Goal: Information Seeking & Learning: Find specific fact

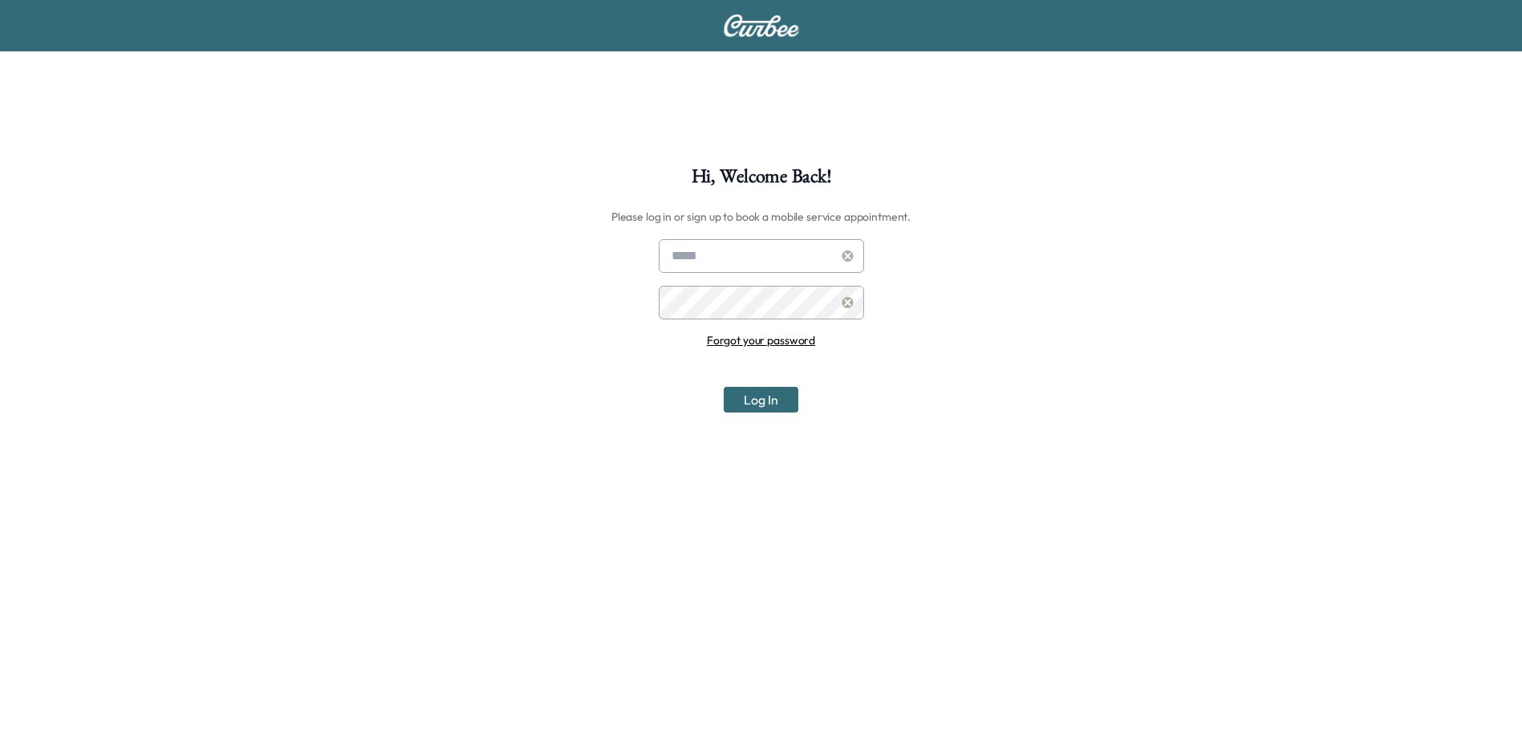
click at [669, 254] on div at bounding box center [674, 255] width 19 height 19
click at [698, 250] on input "text" at bounding box center [761, 256] width 205 height 34
type input "**********"
click at [724, 387] on button "Log In" at bounding box center [761, 400] width 75 height 26
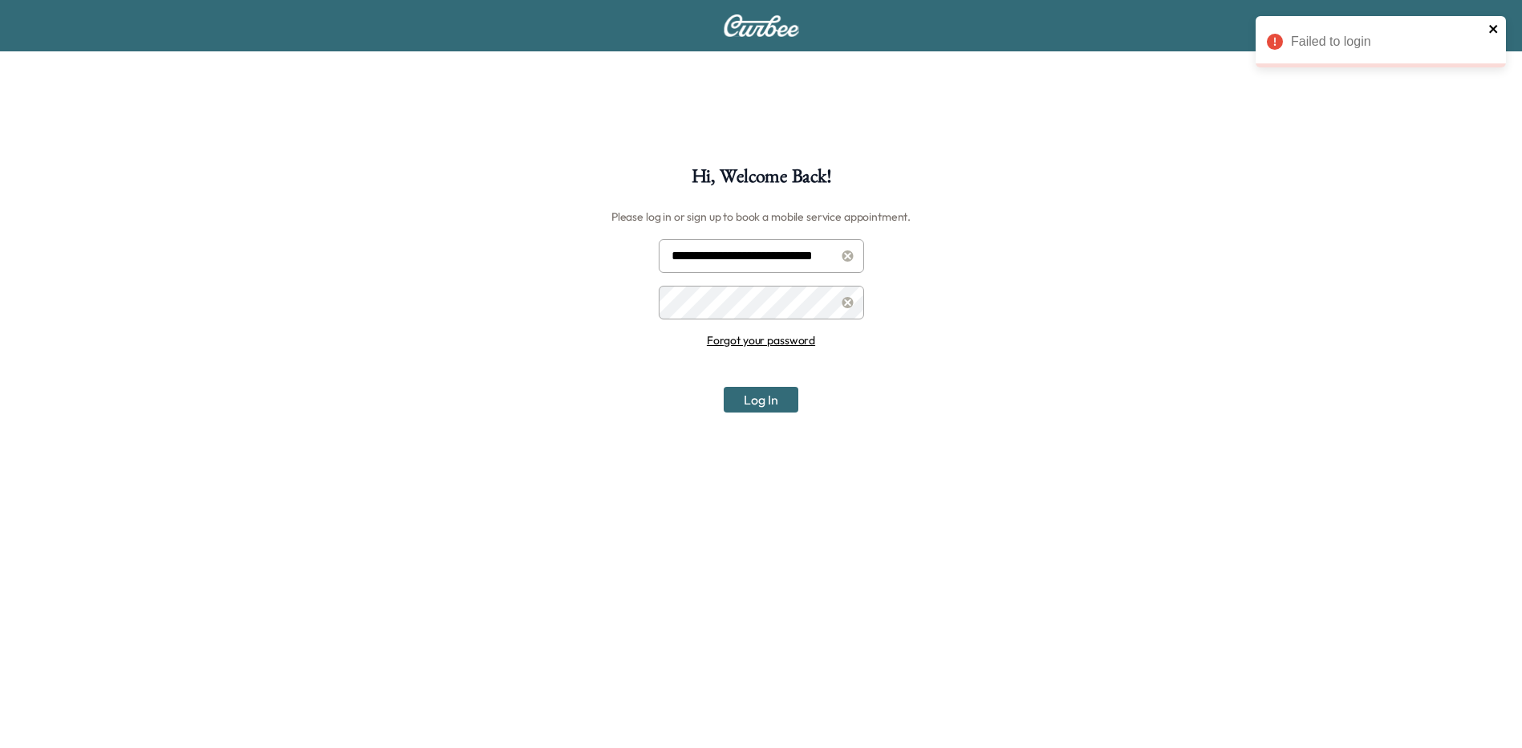
click at [1493, 28] on icon "close" at bounding box center [1493, 29] width 8 height 8
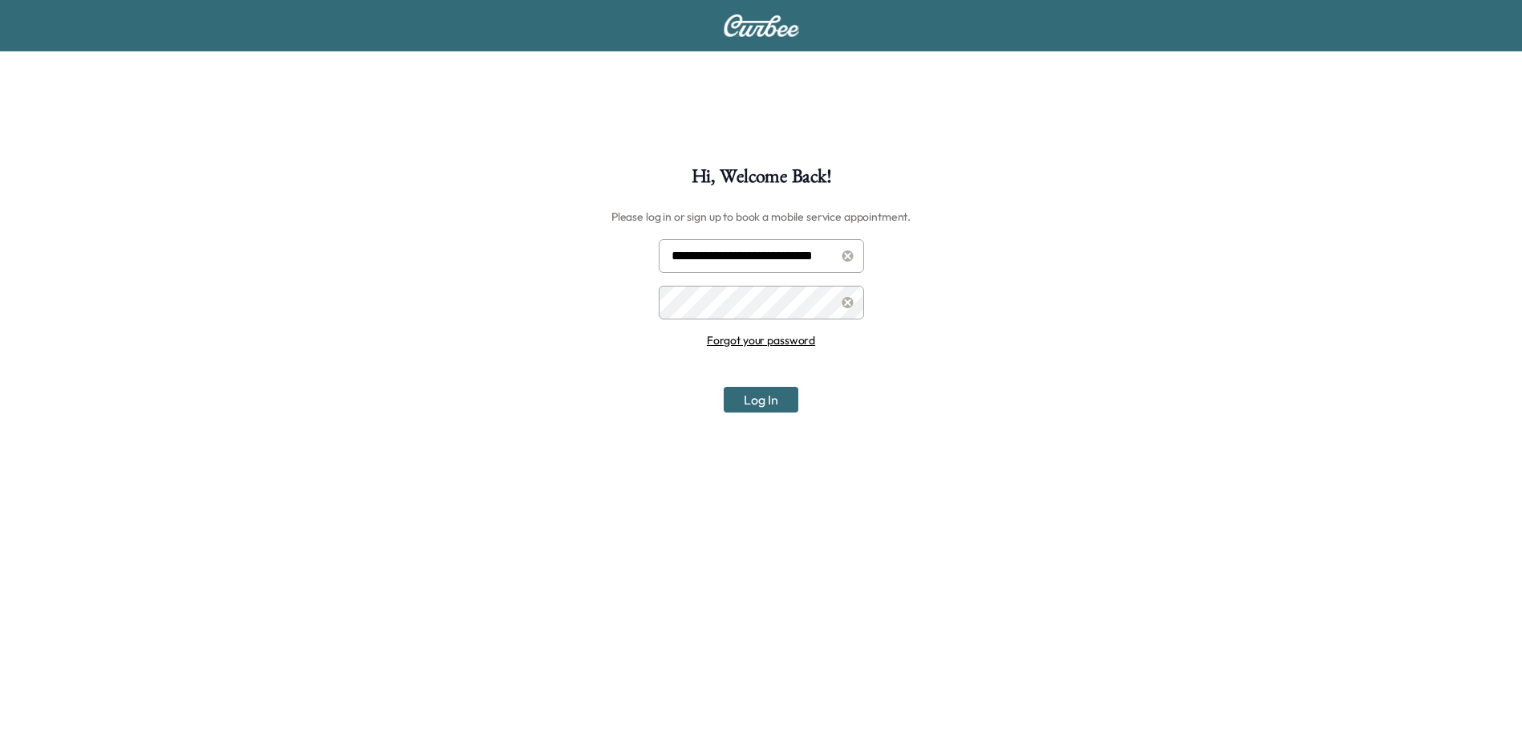
click at [844, 304] on icon at bounding box center [848, 302] width 11 height 11
click at [724, 387] on button "Log In" at bounding box center [761, 400] width 75 height 26
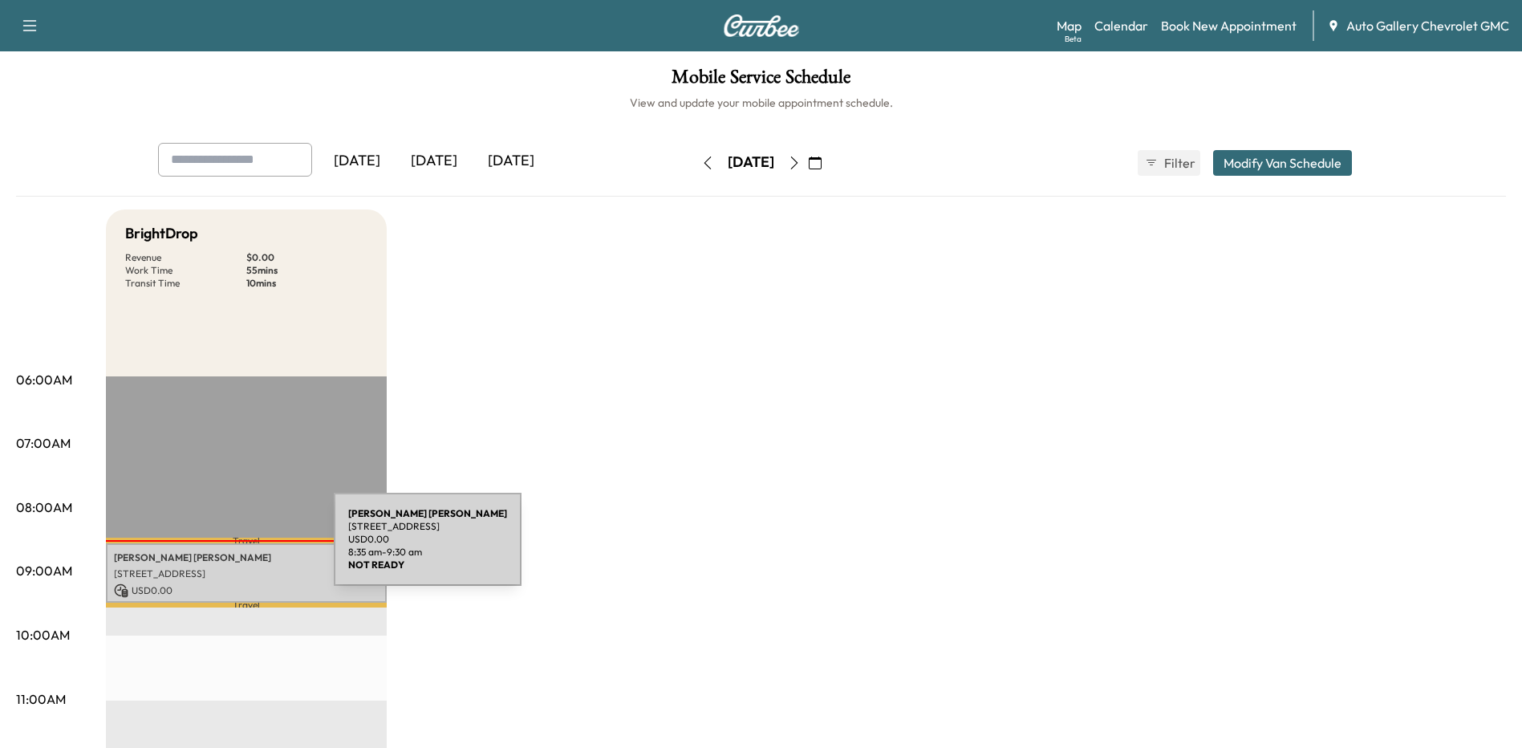
click at [213, 551] on p "[PERSON_NAME]" at bounding box center [246, 557] width 265 height 13
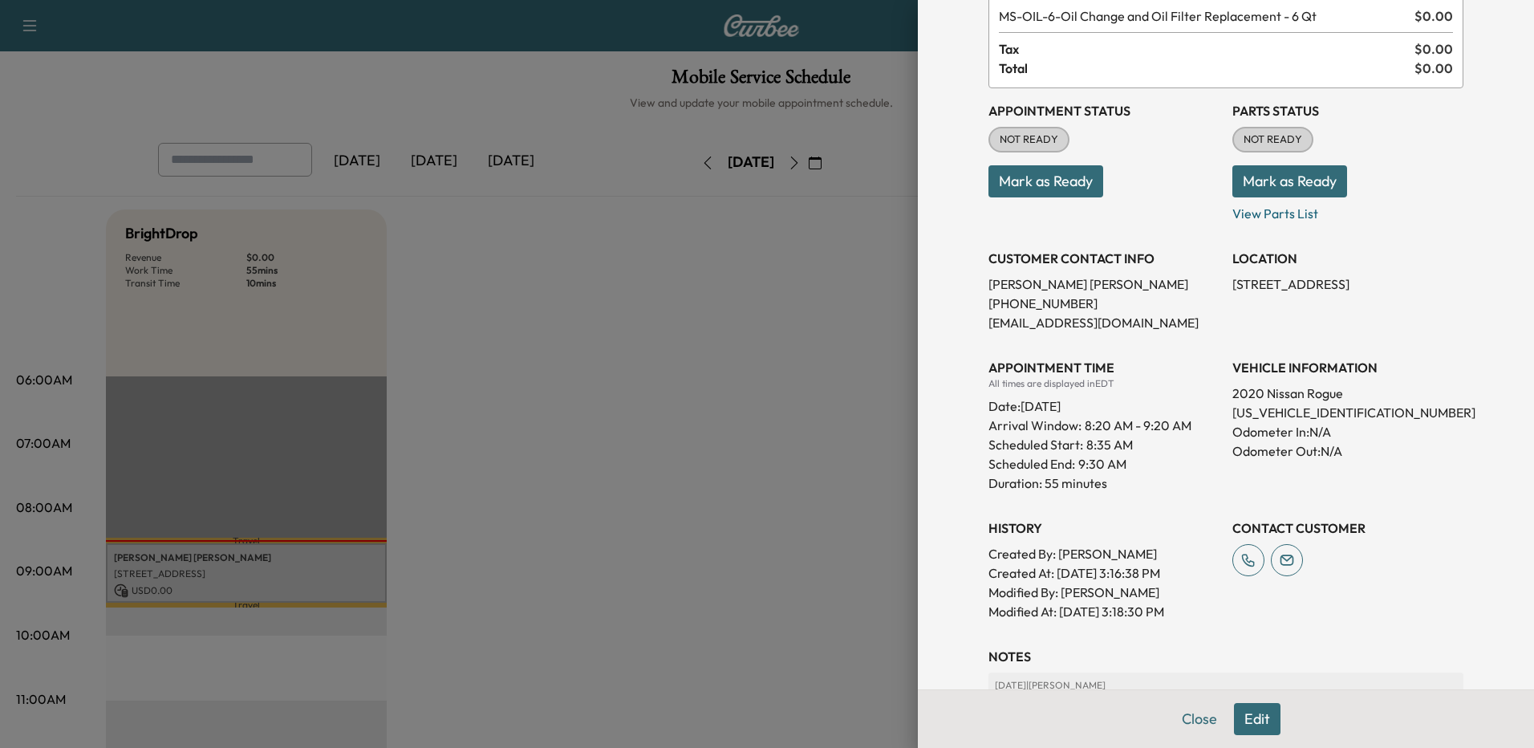
scroll to position [160, 0]
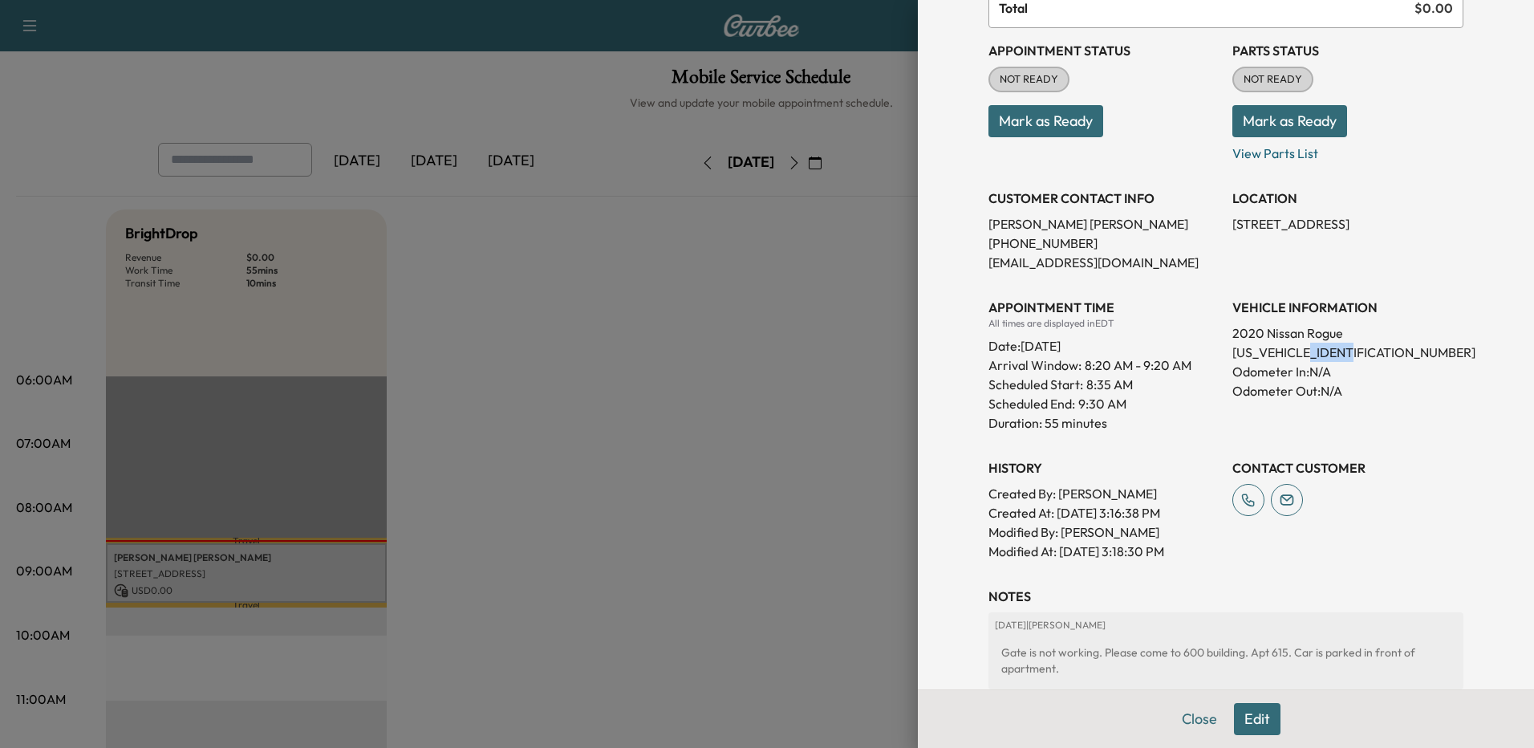
drag, startPoint x: 1314, startPoint y: 353, endPoint x: 1356, endPoint y: 351, distance: 41.8
click at [1356, 351] on p "[US_VEHICLE_IDENTIFICATION_NUMBER]" at bounding box center [1348, 352] width 231 height 19
copy p "008849"
click at [1424, 425] on div "VEHICLE INFORMATION 2020 Nissan Rogue [US_VEHICLE_IDENTIFICATION_NUMBER] Odomet…" at bounding box center [1348, 359] width 231 height 148
drag, startPoint x: 1066, startPoint y: 241, endPoint x: 972, endPoint y: 246, distance: 94.8
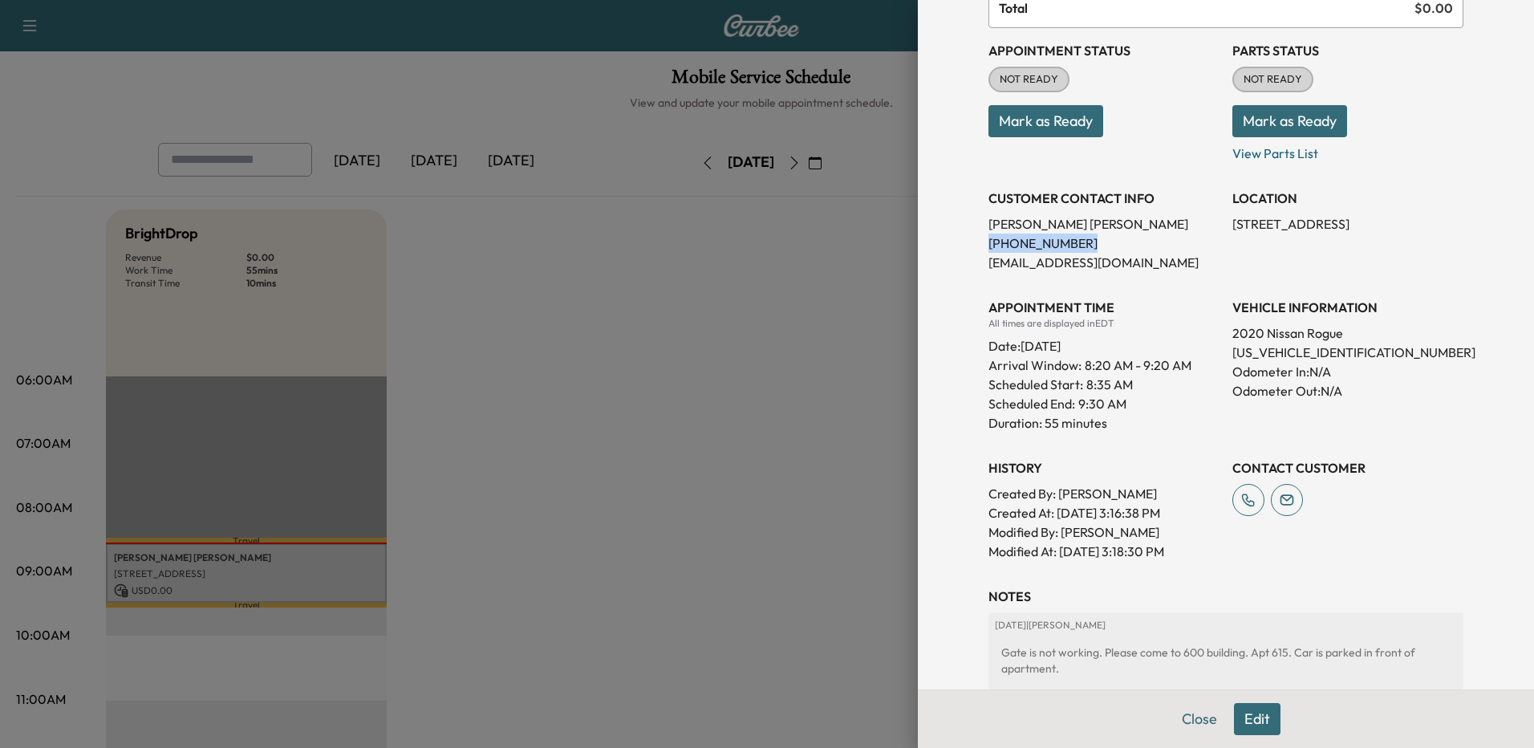
click at [972, 246] on div "Appointment Details Services MS-OIL-6 - Oil Change and Oil Filter Replacement -…" at bounding box center [1226, 359] width 514 height 1039
drag, startPoint x: 972, startPoint y: 246, endPoint x: 964, endPoint y: 250, distance: 9.0
copy p "[PHONE_NUMBER]"
click at [1184, 431] on p "Duration: 55 minutes" at bounding box center [1104, 422] width 231 height 19
drag, startPoint x: 1315, startPoint y: 241, endPoint x: 1217, endPoint y: 229, distance: 98.5
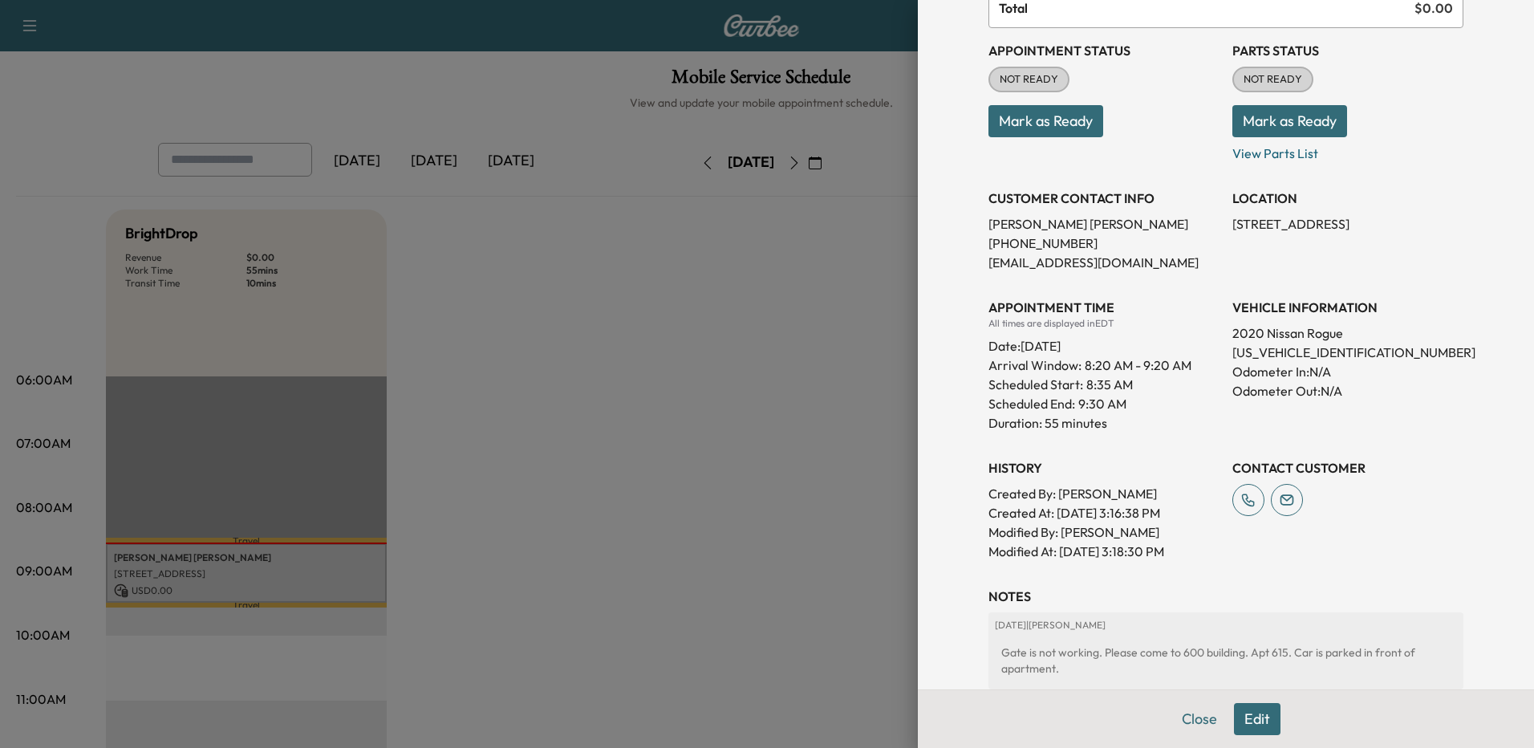
click at [1217, 229] on div "Appointment Status NOT READY Mark as Ready Parts Status NOT READY Mark as Ready…" at bounding box center [1226, 294] width 475 height 533
copy p "[STREET_ADDRESS]"
click at [1233, 297] on div "VEHICLE INFORMATION 2020 Nissan Rogue [US_VEHICLE_IDENTIFICATION_NUMBER] Odomet…" at bounding box center [1348, 359] width 231 height 148
drag, startPoint x: 1372, startPoint y: 346, endPoint x: 1224, endPoint y: 359, distance: 149.0
click at [1233, 359] on p "[US_VEHICLE_IDENTIFICATION_NUMBER]" at bounding box center [1348, 352] width 231 height 19
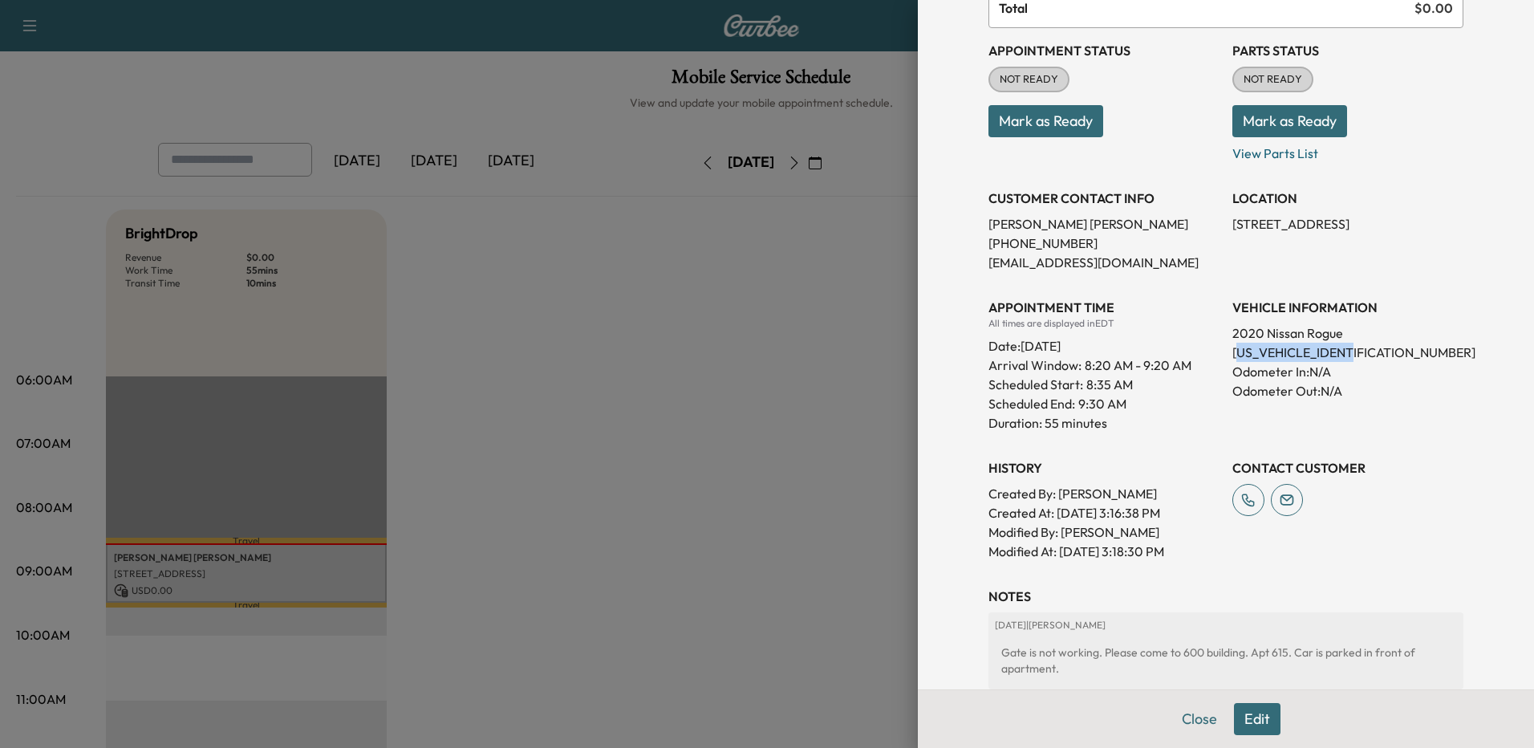
click at [1233, 354] on p "[US_VEHICLE_IDENTIFICATION_NUMBER]" at bounding box center [1348, 352] width 231 height 19
drag, startPoint x: 1221, startPoint y: 353, endPoint x: 1363, endPoint y: 347, distance: 141.3
click at [1363, 347] on p "[US_VEHICLE_IDENTIFICATION_NUMBER]" at bounding box center [1348, 352] width 231 height 19
copy p "[US_VEHICLE_IDENTIFICATION_NUMBER]"
click at [1213, 406] on div "Appointment Status NOT READY Mark as Ready Parts Status NOT READY Mark as Ready…" at bounding box center [1226, 294] width 475 height 533
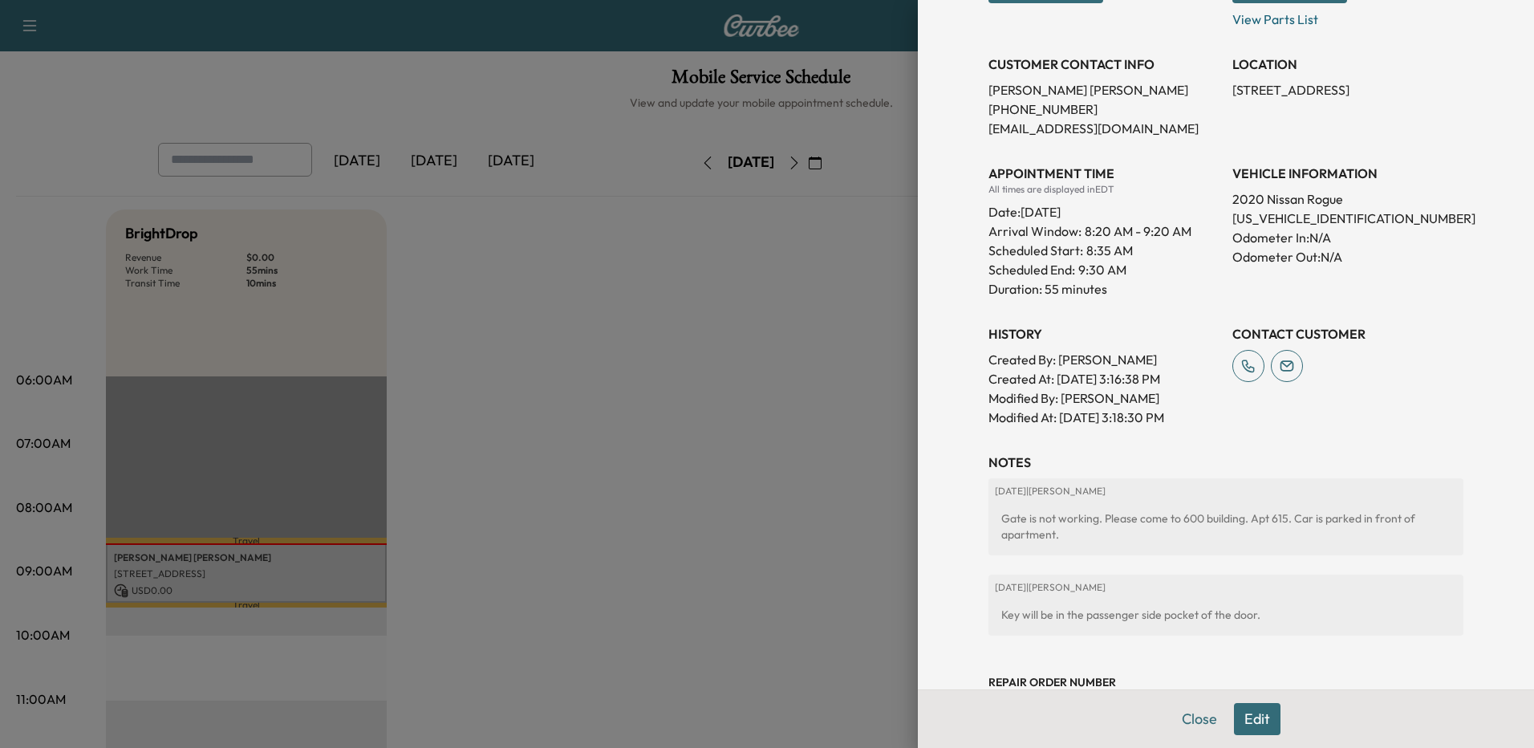
scroll to position [350, 0]
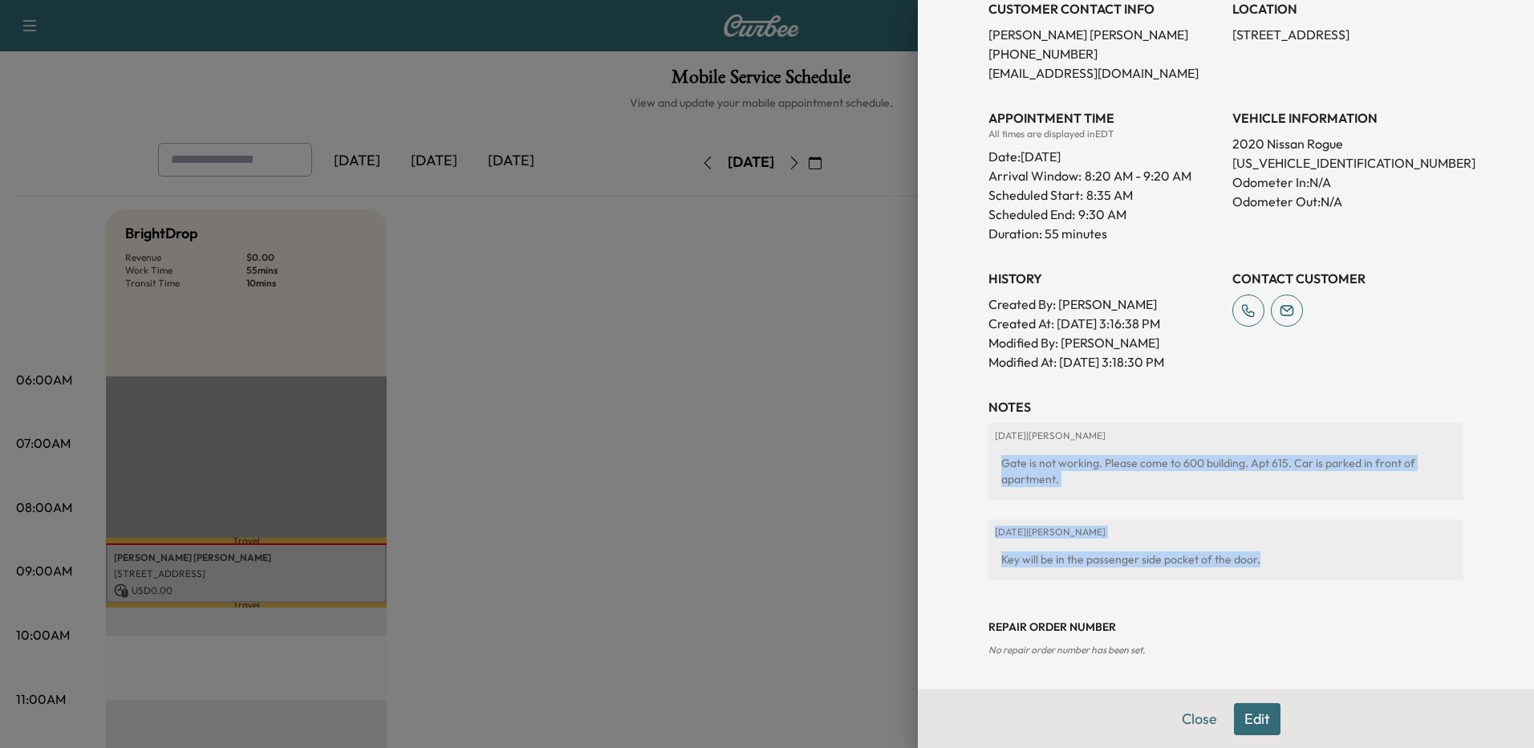
drag, startPoint x: 1246, startPoint y: 552, endPoint x: 989, endPoint y: 459, distance: 273.9
click at [989, 459] on div "[DATE] | [PERSON_NAME] Gate is not working. Please come to 600 building. Apt 61…" at bounding box center [1226, 508] width 475 height 170
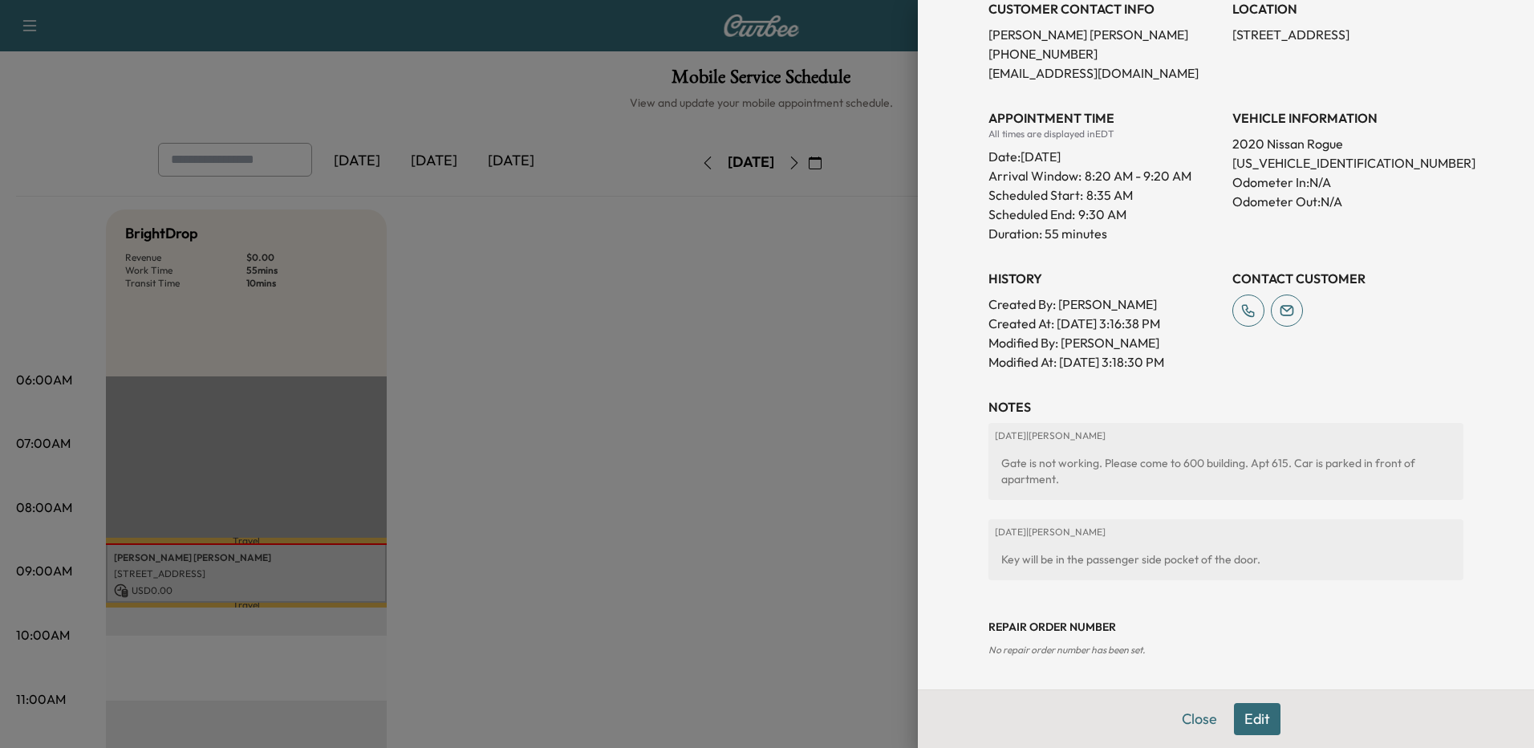
click at [1378, 377] on div "Appointment Details Services MS-OIL-6 - Oil Change and Oil Filter Replacement -…" at bounding box center [1226, 169] width 514 height 1039
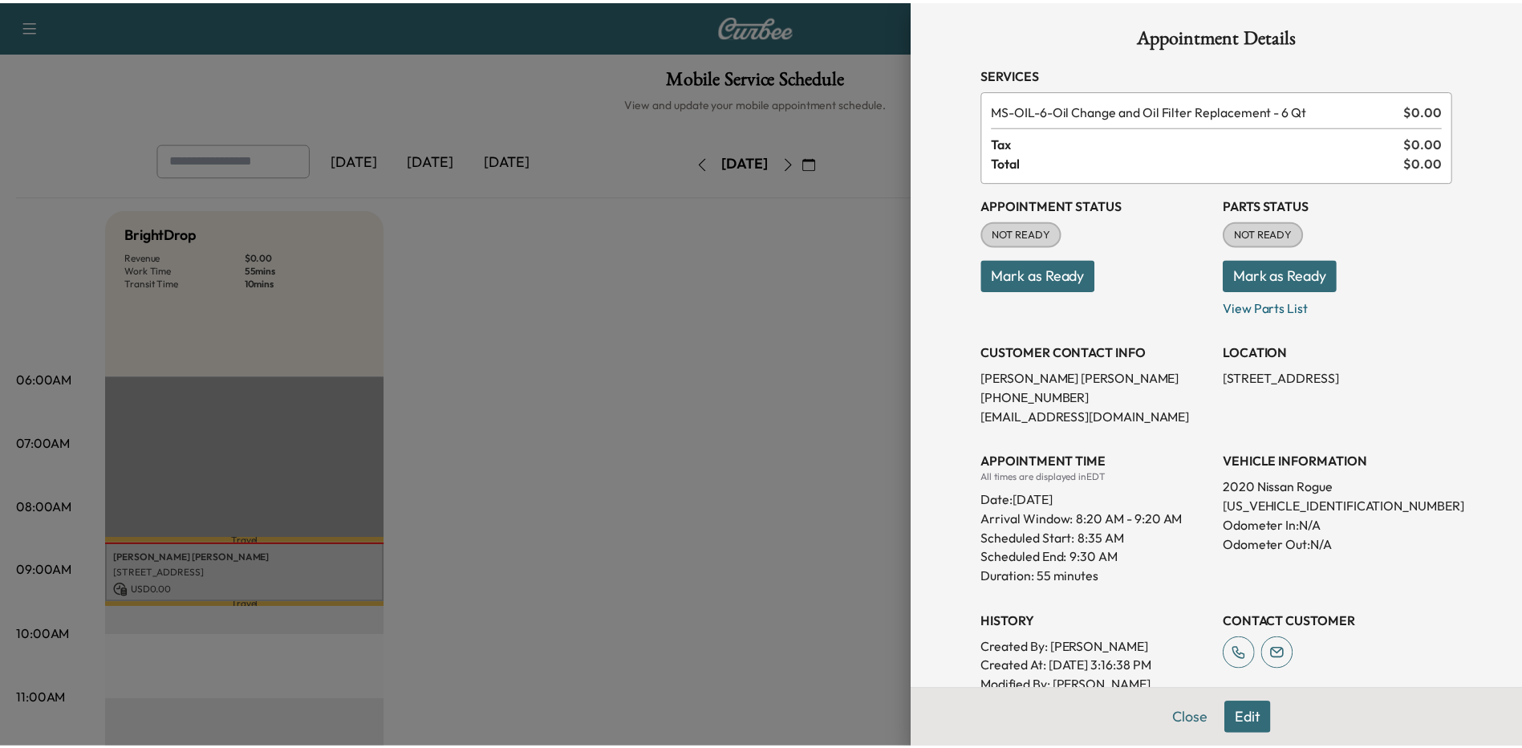
scroll to position [0, 0]
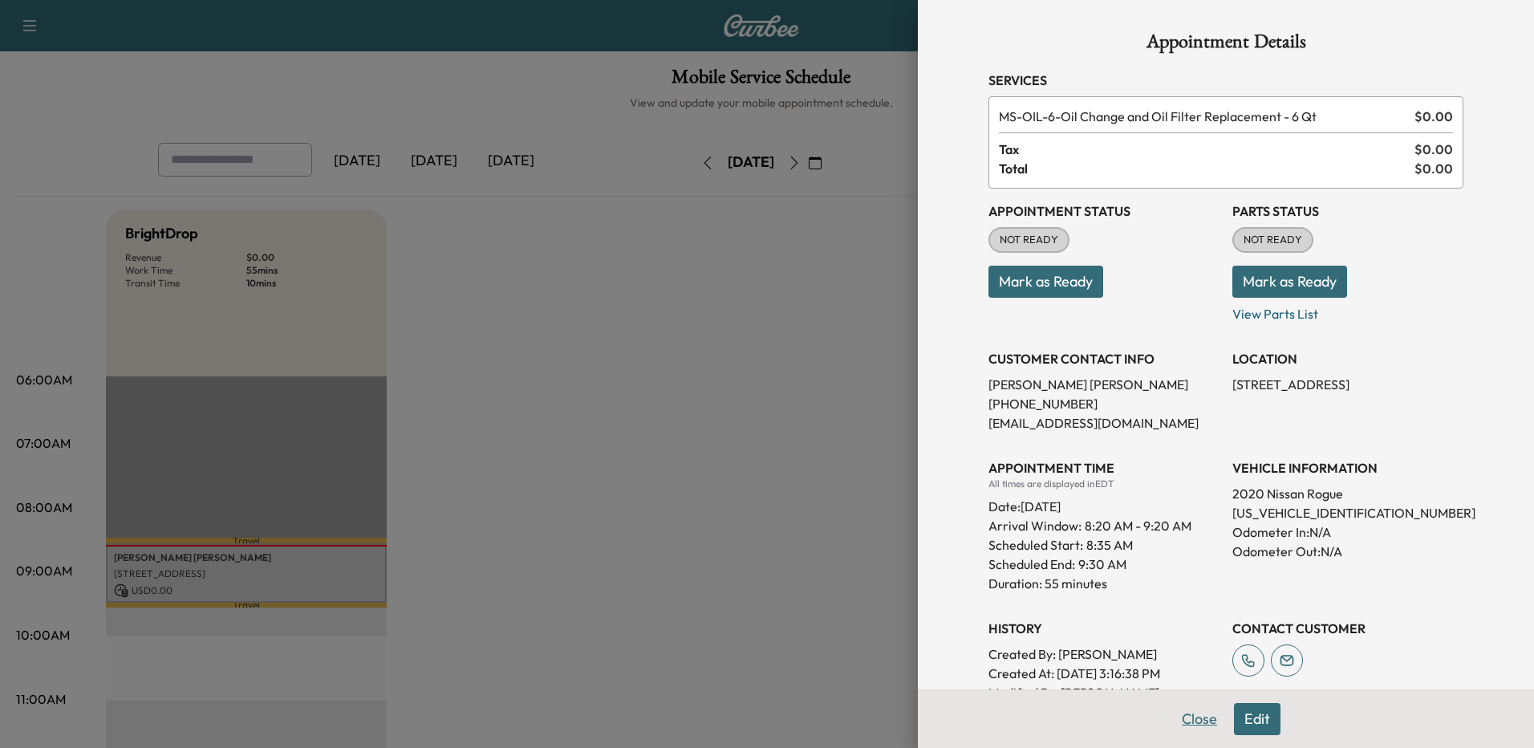
click at [1181, 721] on button "Close" at bounding box center [1200, 719] width 56 height 32
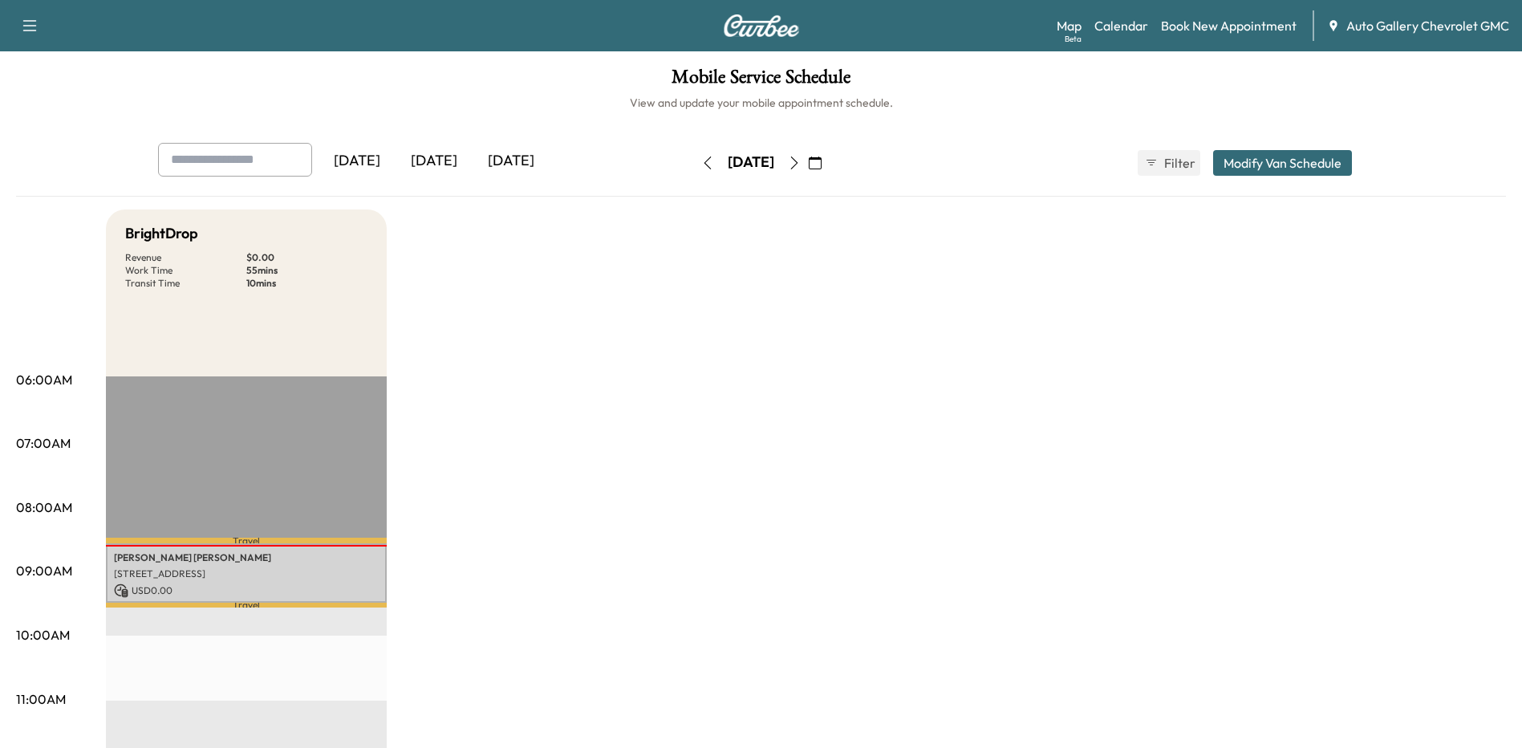
click at [31, 28] on icon "button" at bounding box center [29, 25] width 19 height 19
click at [493, 160] on div "[DATE]" at bounding box center [511, 161] width 77 height 37
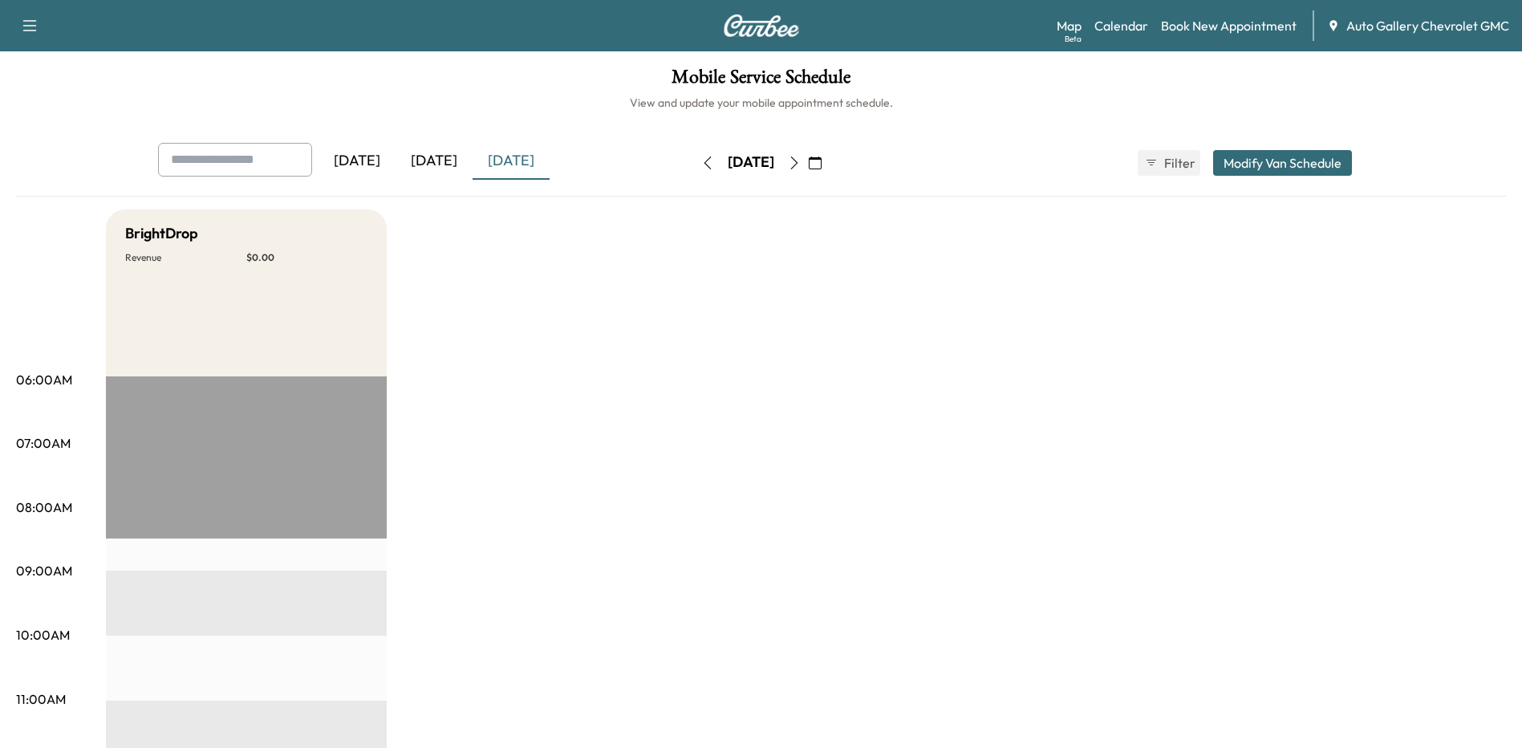
click at [433, 164] on div "[DATE]" at bounding box center [434, 161] width 77 height 37
